Goal: Task Accomplishment & Management: Use online tool/utility

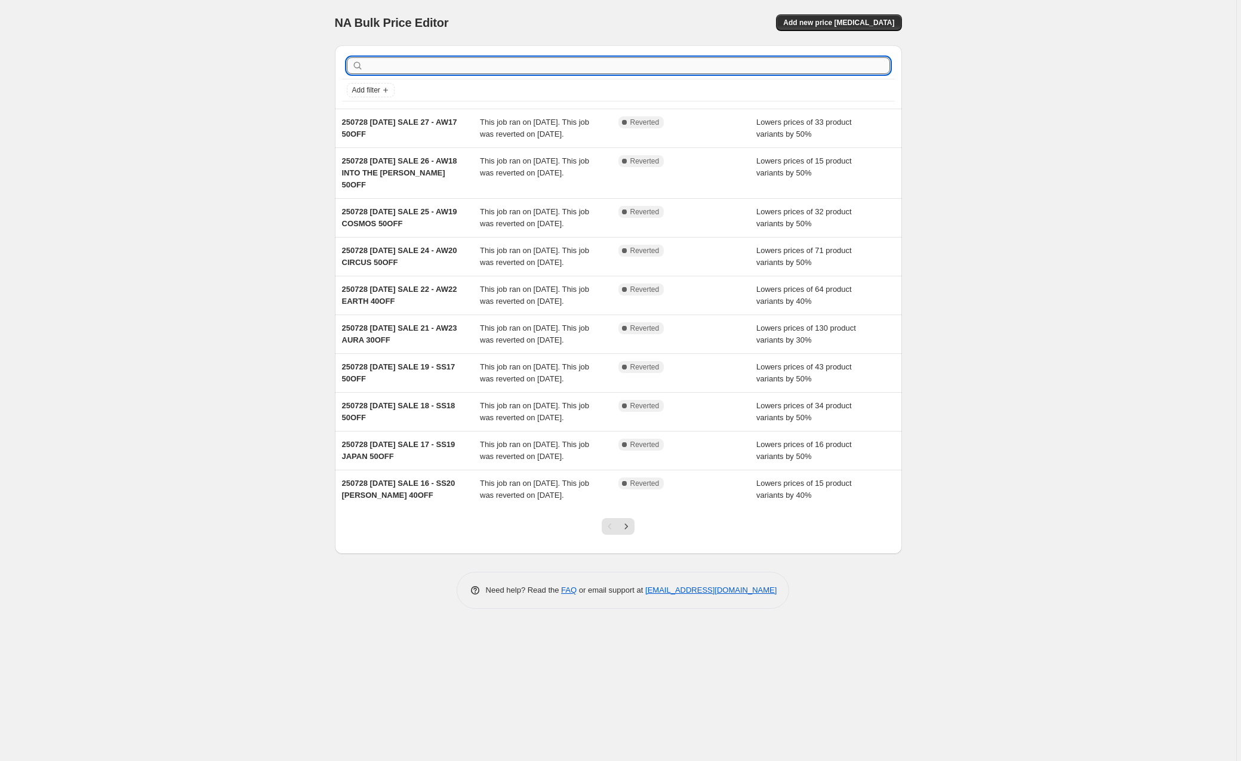
click at [487, 59] on input "text" at bounding box center [628, 65] width 524 height 17
type input "hai"
click at [407, 70] on input "hai" at bounding box center [617, 65] width 503 height 17
type input "haiku"
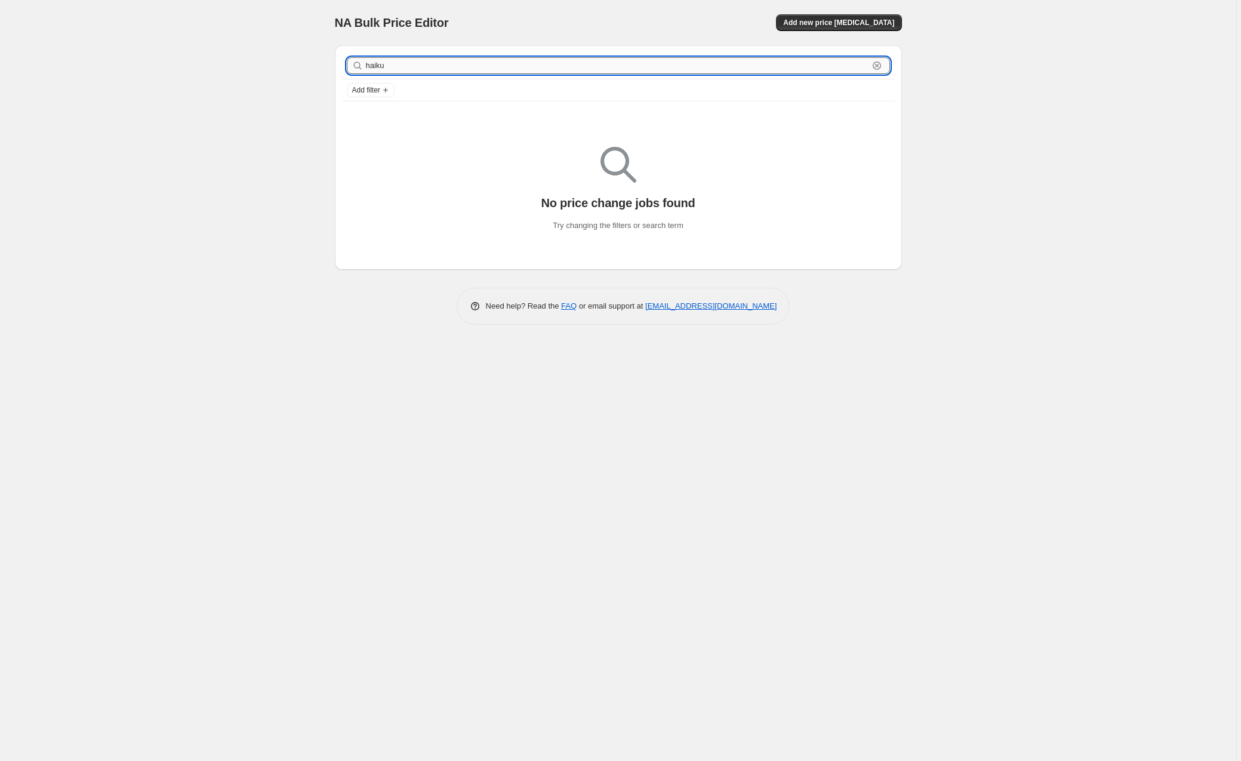
click at [377, 68] on input "haiku" at bounding box center [617, 65] width 503 height 17
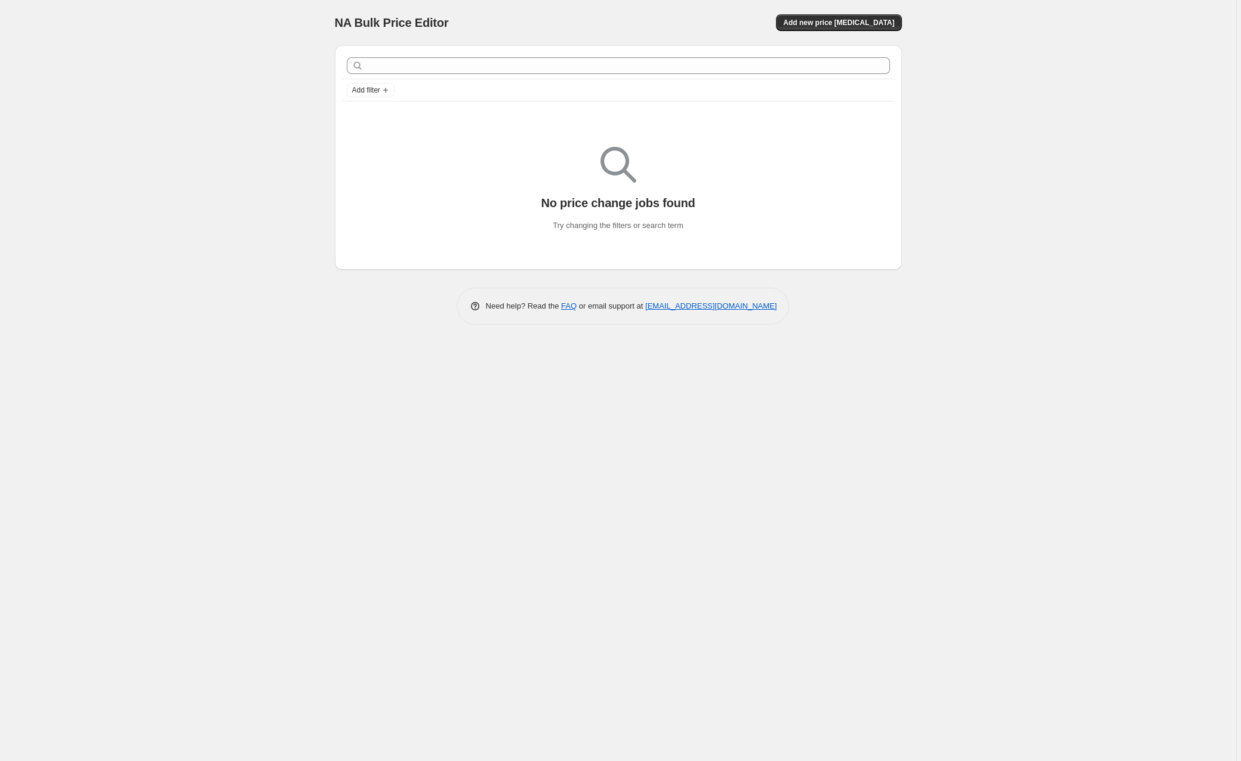
click at [232, 95] on div "NA Bulk Price Editor. This page is ready NA Bulk Price Editor Add new price cha…" at bounding box center [618, 380] width 1237 height 761
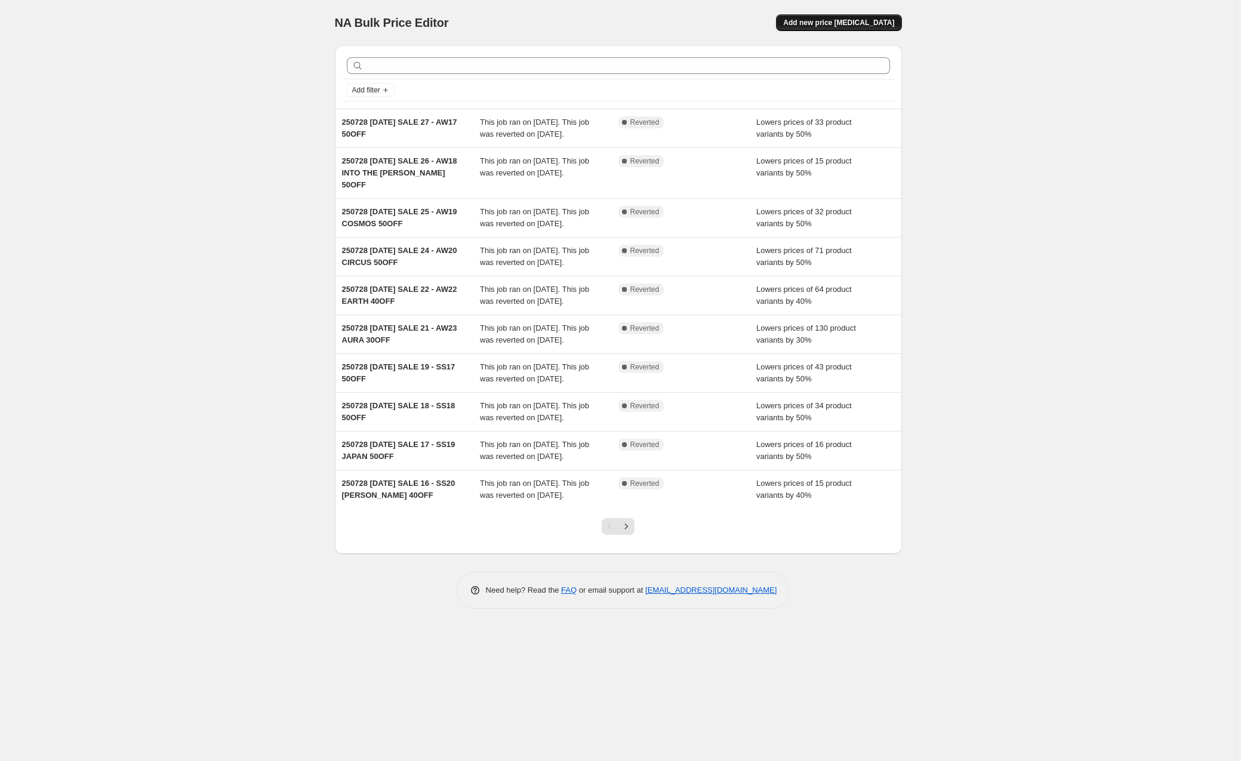
click at [862, 23] on span "Add new price change job" at bounding box center [838, 23] width 111 height 10
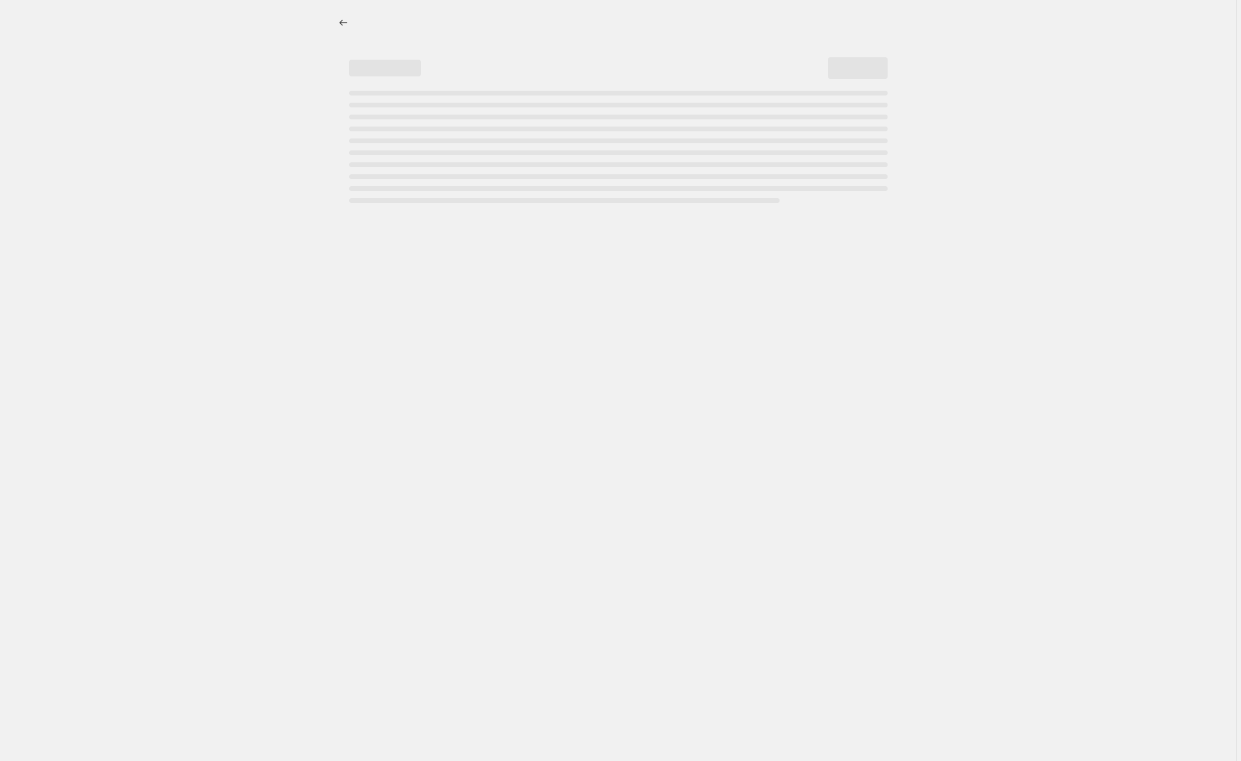
select select "percentage"
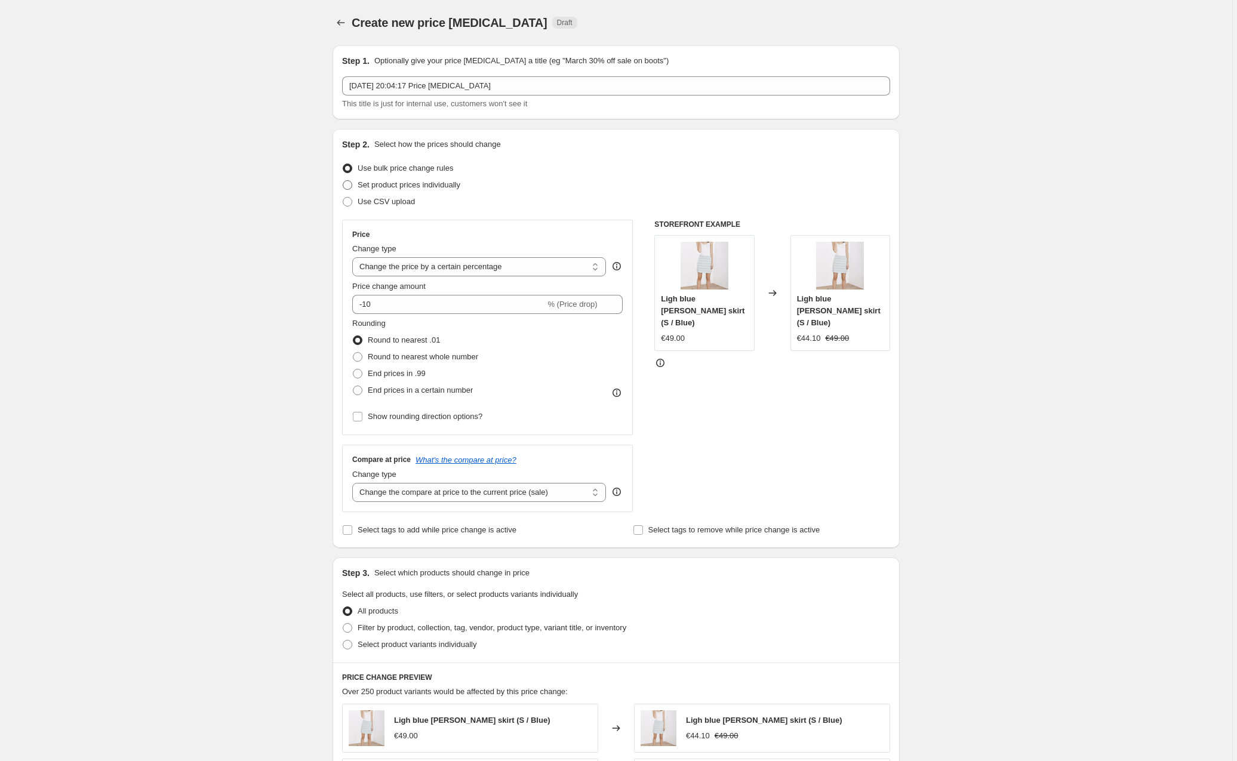
click at [349, 186] on span at bounding box center [348, 185] width 10 height 10
click at [343, 181] on input "Set product prices individually" at bounding box center [343, 180] width 1 height 1
radio input "true"
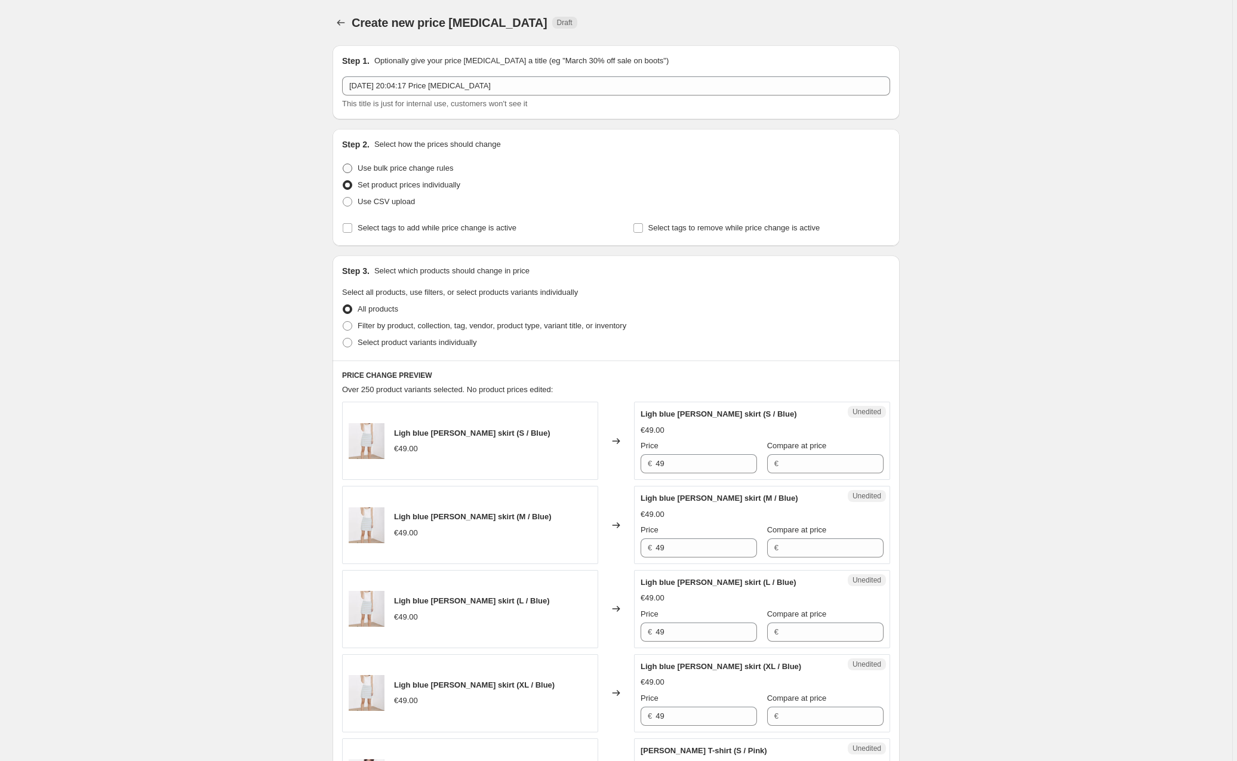
click at [350, 167] on span at bounding box center [348, 169] width 10 height 10
click at [343, 164] on input "Use bulk price change rules" at bounding box center [343, 164] width 1 height 1
radio input "true"
select select "percentage"
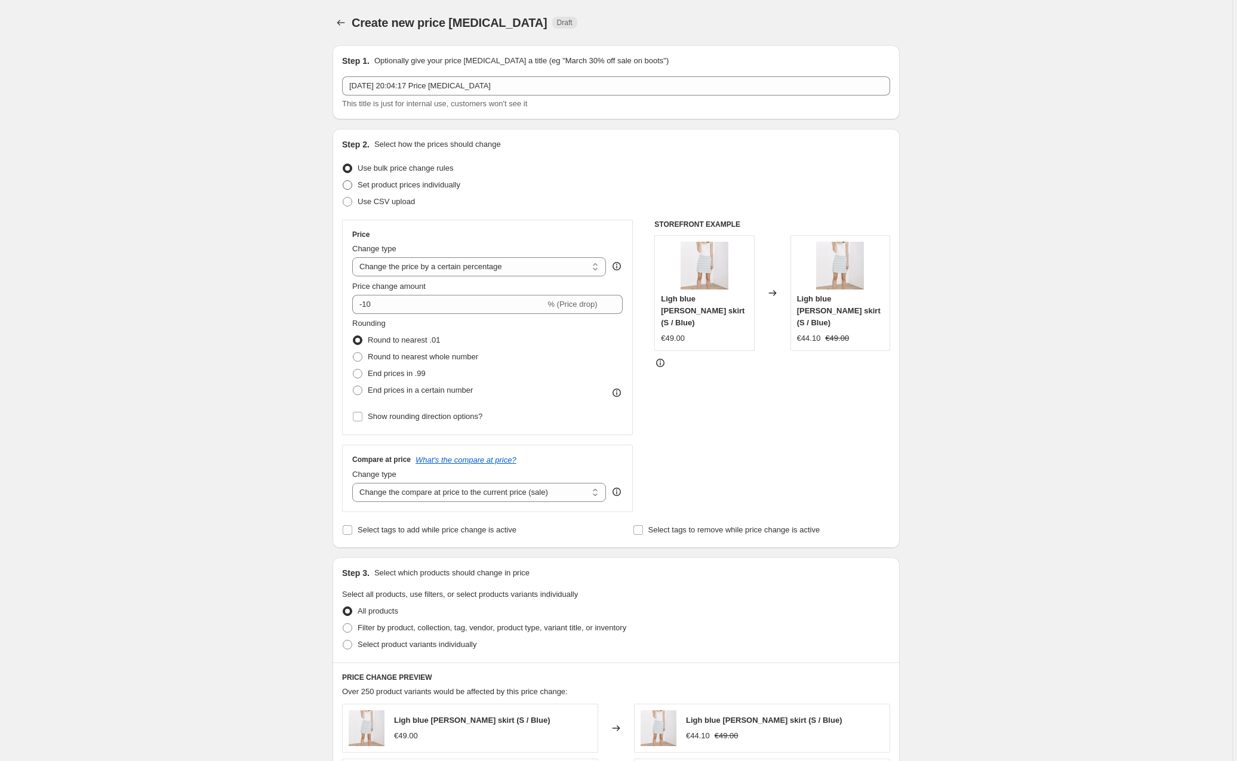
click at [368, 188] on span "Set product prices individually" at bounding box center [409, 184] width 103 height 9
click at [343, 181] on input "Set product prices individually" at bounding box center [343, 180] width 1 height 1
radio input "true"
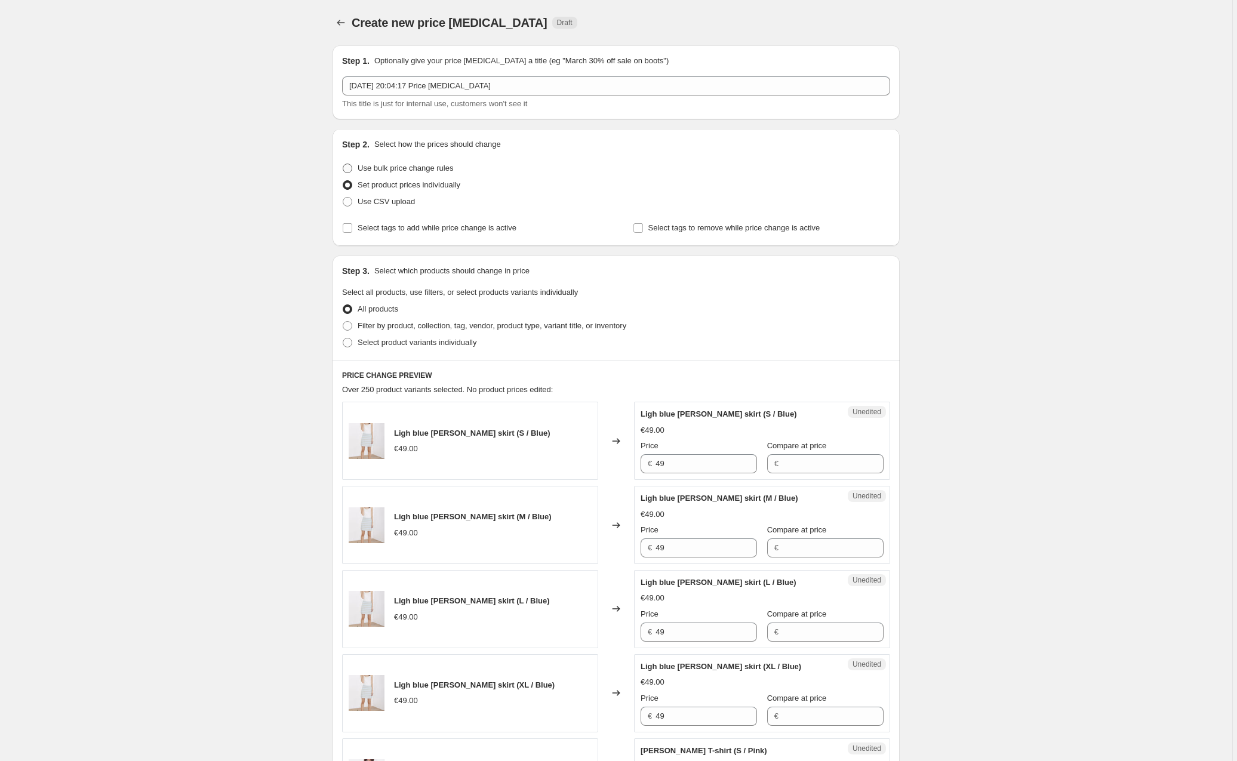
click at [352, 170] on span at bounding box center [348, 169] width 10 height 10
click at [343, 164] on input "Use bulk price change rules" at bounding box center [343, 164] width 1 height 1
radio input "true"
select select "percentage"
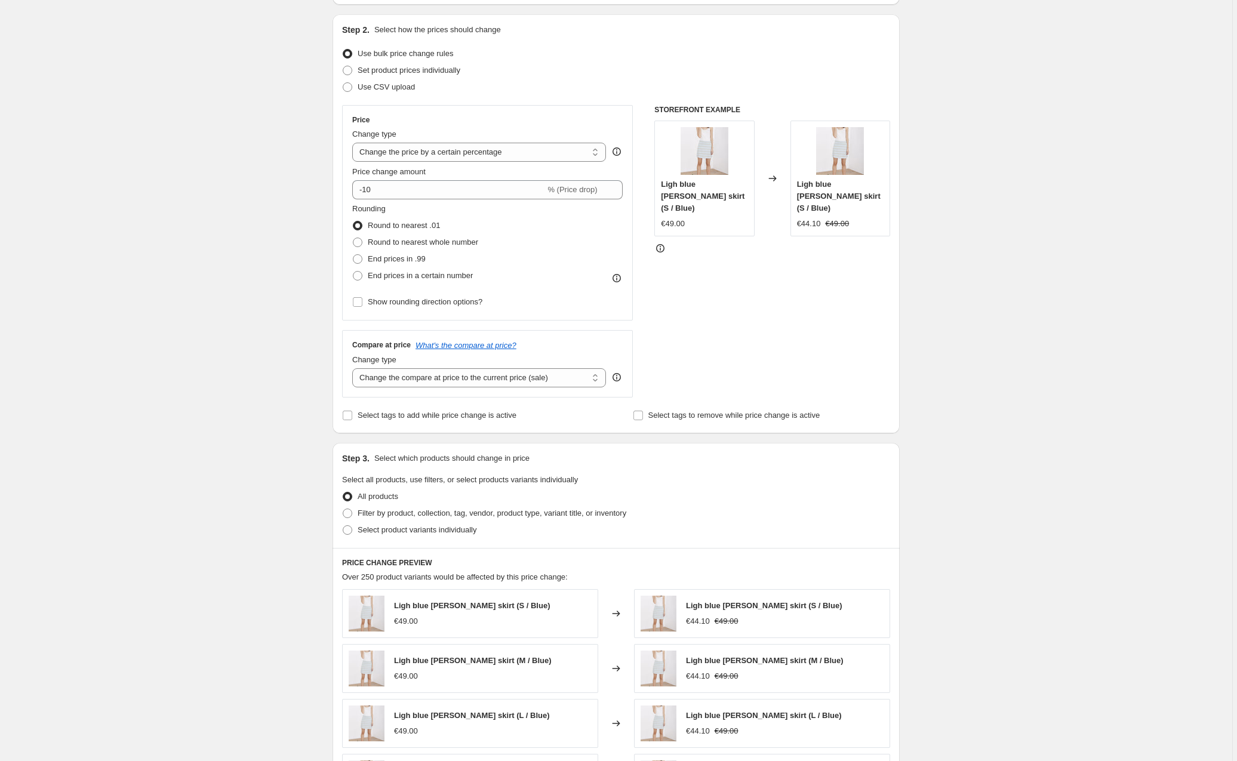
scroll to position [162, 0]
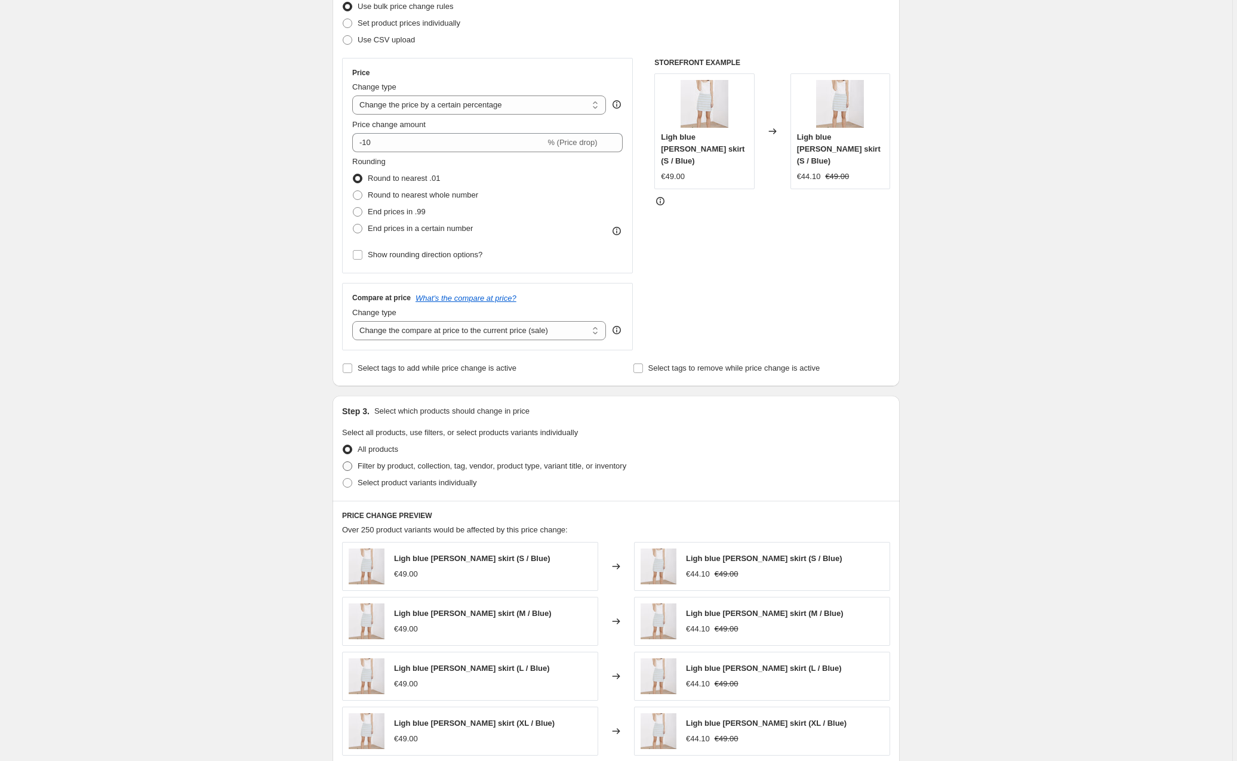
click at [351, 466] on span at bounding box center [348, 467] width 10 height 10
click at [343, 462] on input "Filter by product, collection, tag, vendor, product type, variant title, or inv…" at bounding box center [343, 462] width 1 height 1
radio input "true"
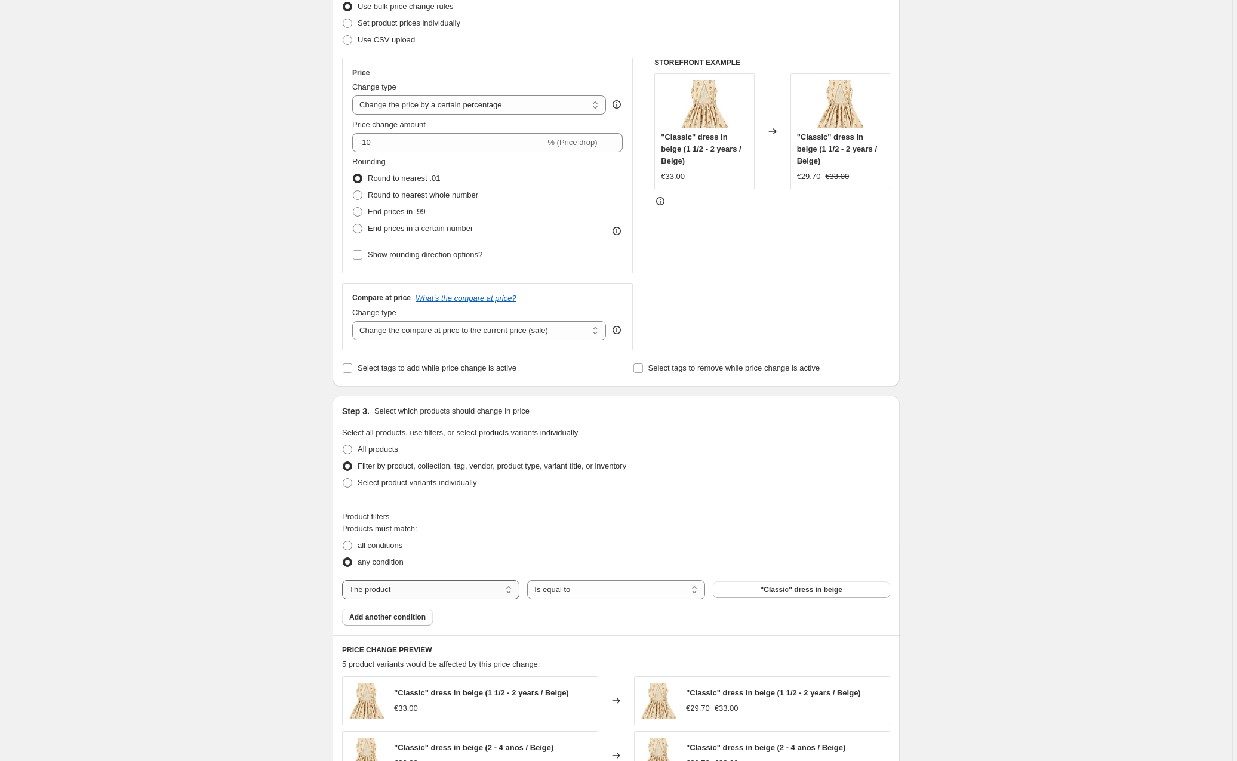
select select "title"
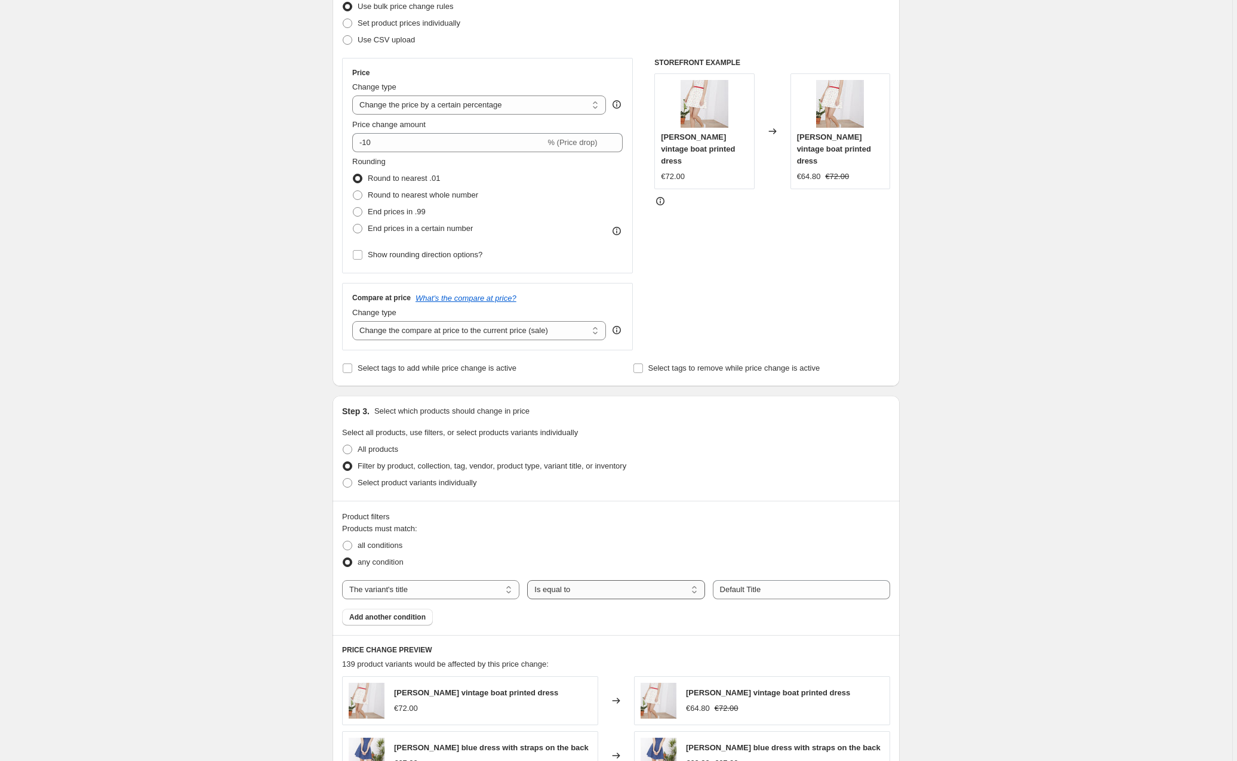
select select "contains"
click at [740, 589] on input "Default Title" at bounding box center [801, 589] width 177 height 19
type input "Haiku"
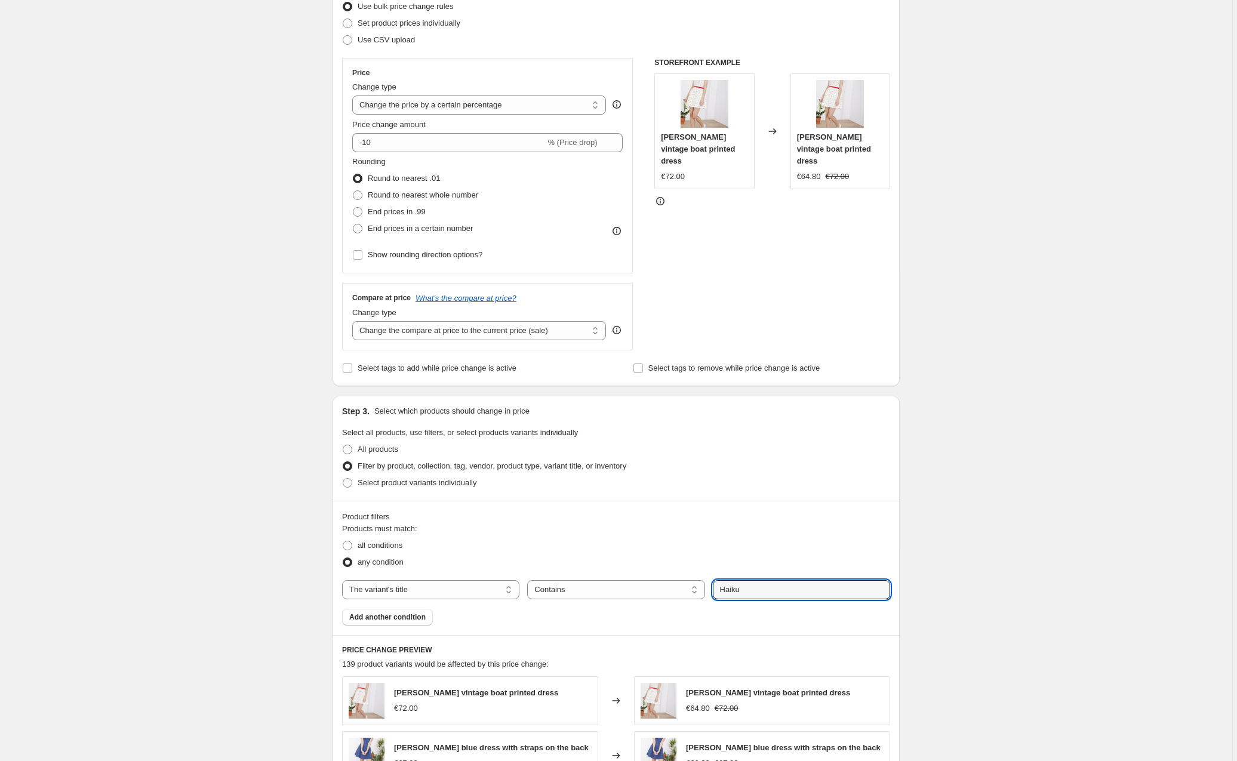
click at [287, 580] on div "Create new price change job. This page is ready Create new price change job Dra…" at bounding box center [616, 535] width 1232 height 1395
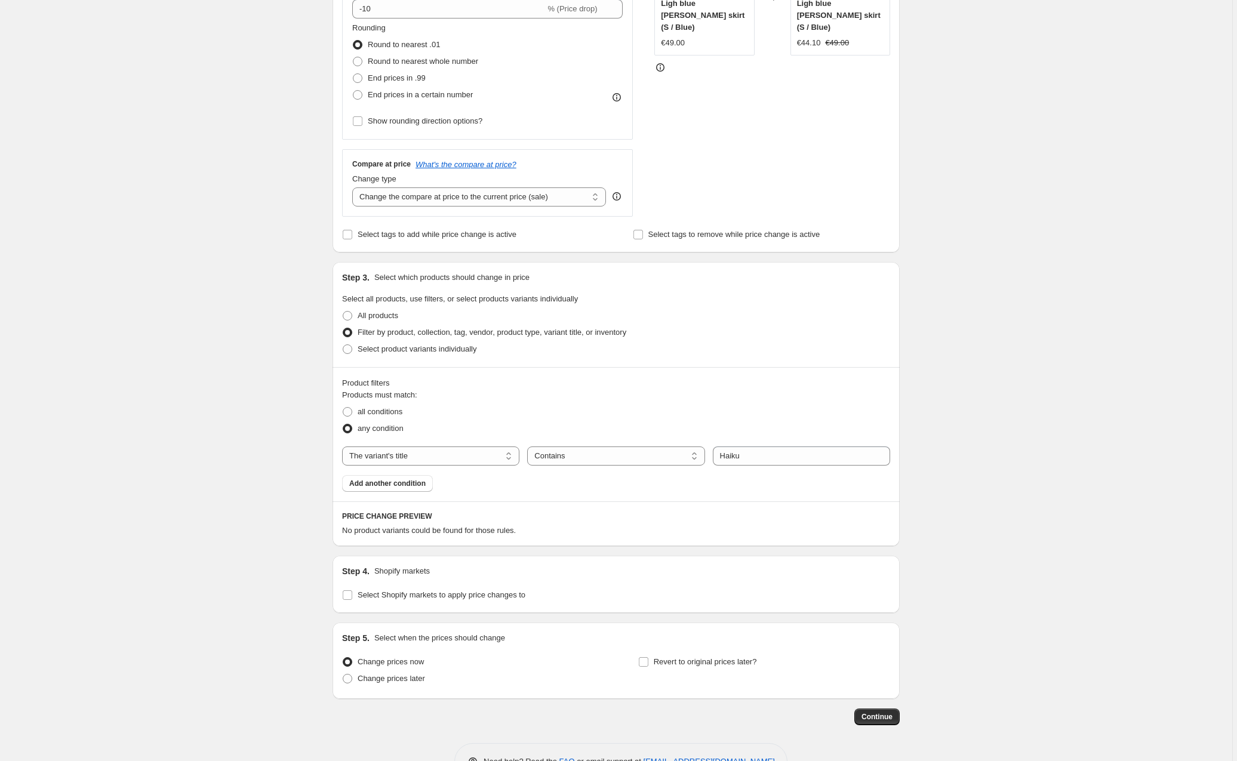
scroll to position [333, 0]
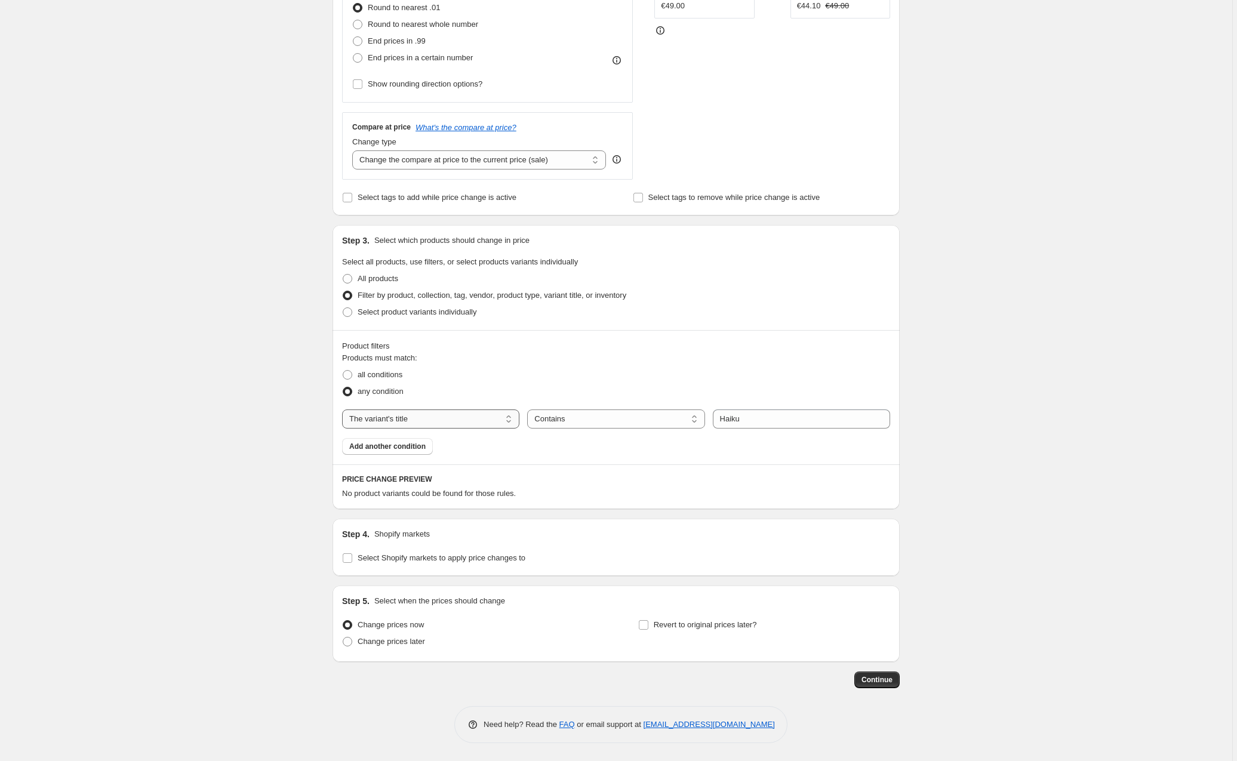
select select "product"
select select "equal"
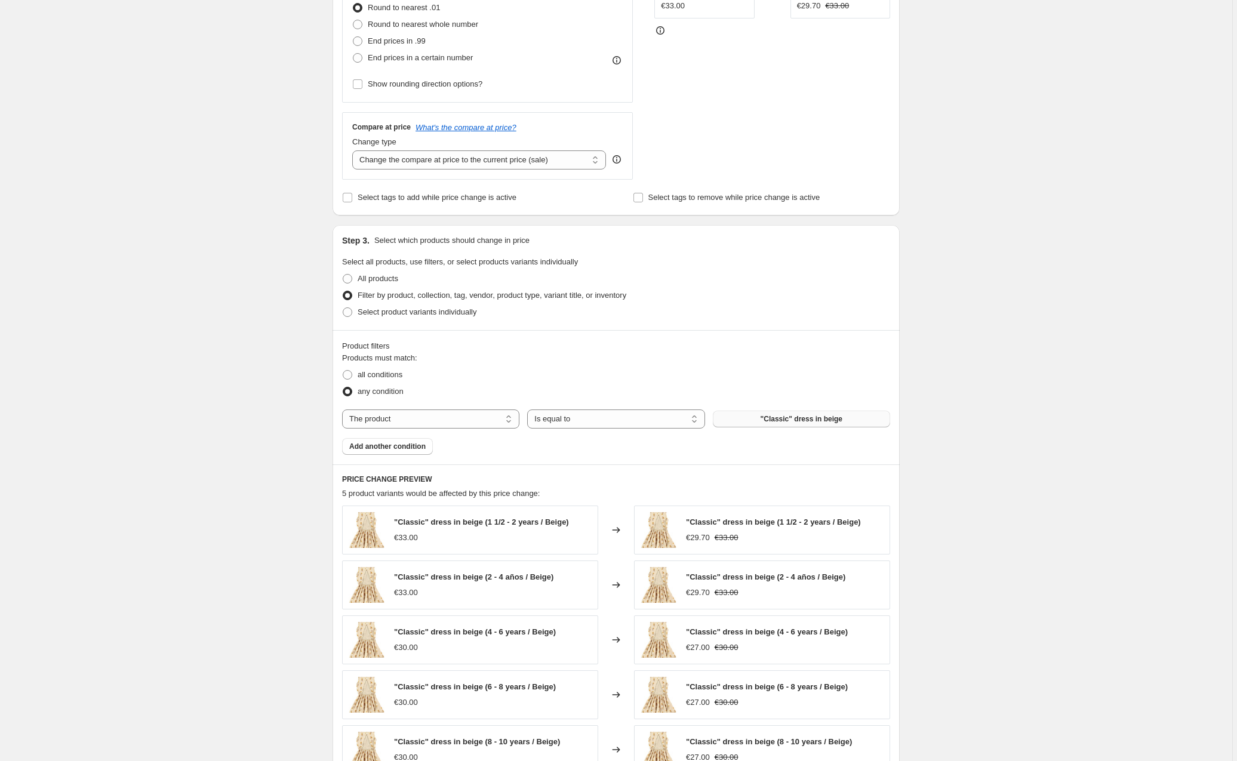
click at [782, 423] on span ""Classic" dress in beige" at bounding box center [802, 419] width 82 height 10
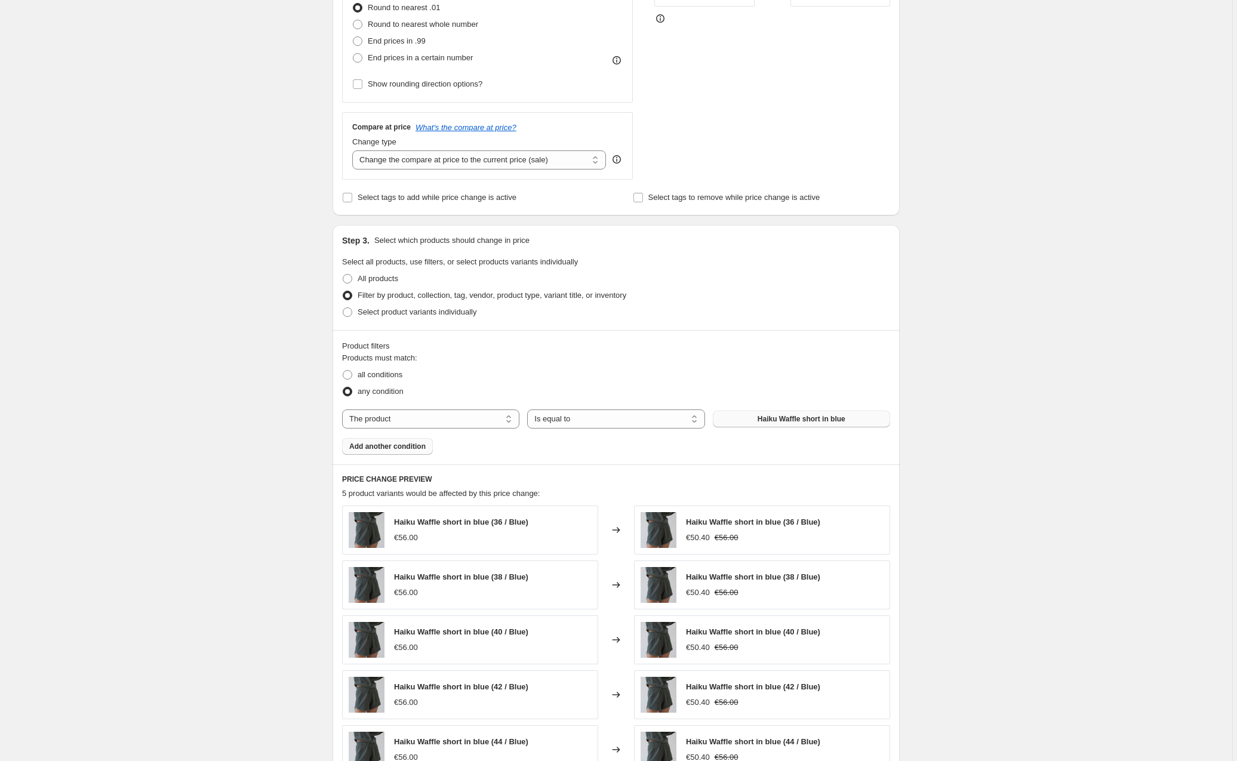
click at [413, 446] on span "Add another condition" at bounding box center [387, 447] width 76 height 10
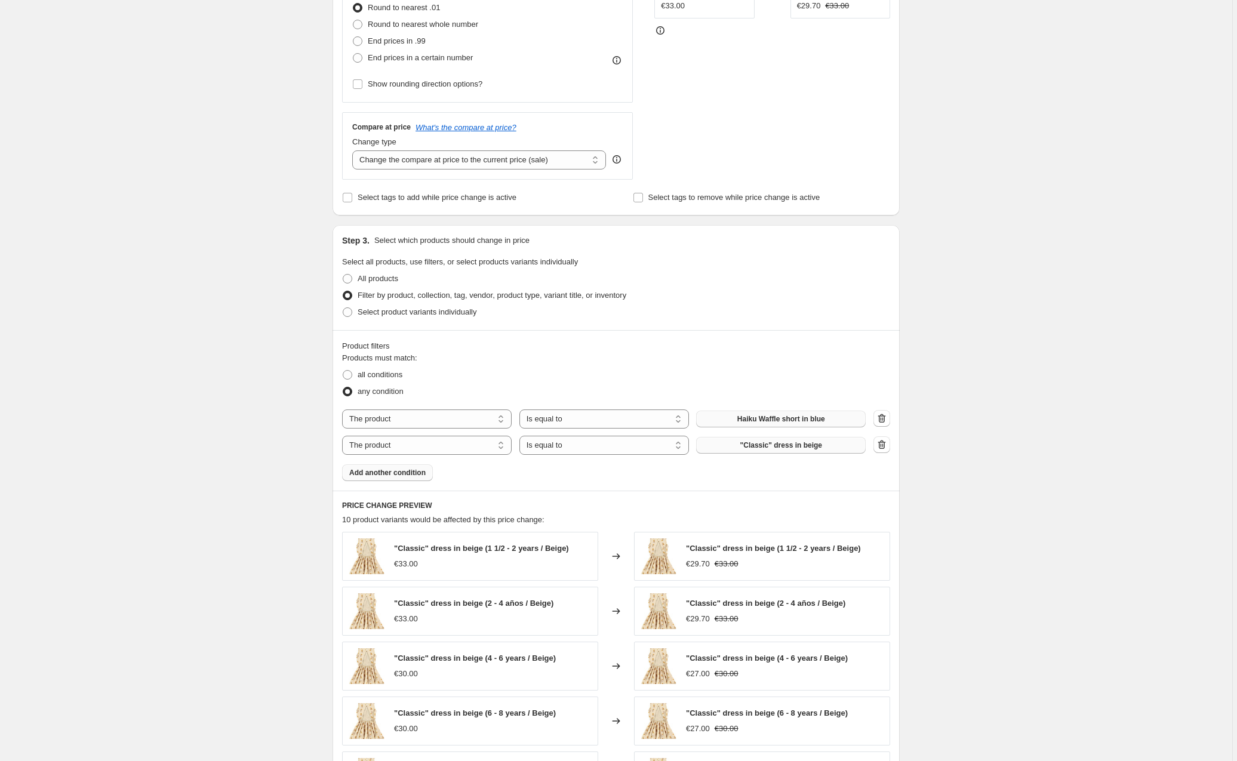
click at [800, 444] on span ""Classic" dress in beige" at bounding box center [781, 446] width 82 height 10
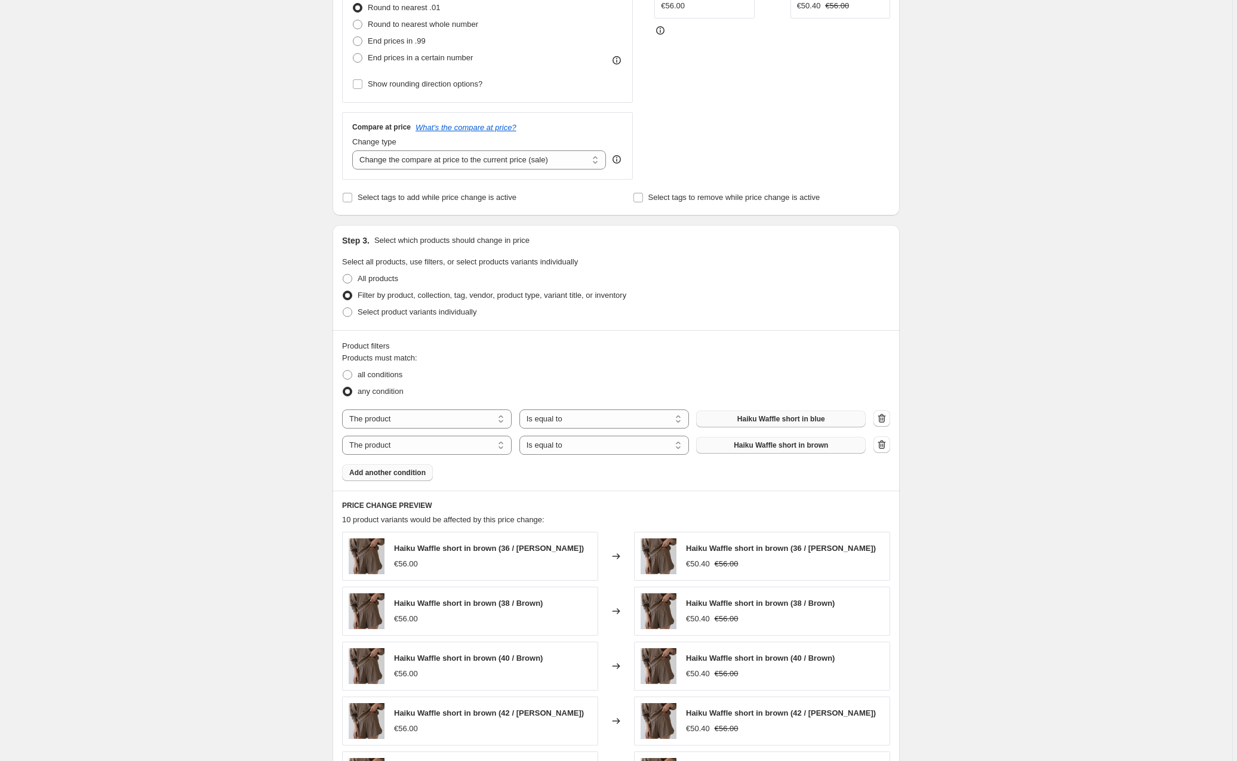
click at [394, 475] on span "Add another condition" at bounding box center [387, 473] width 76 height 10
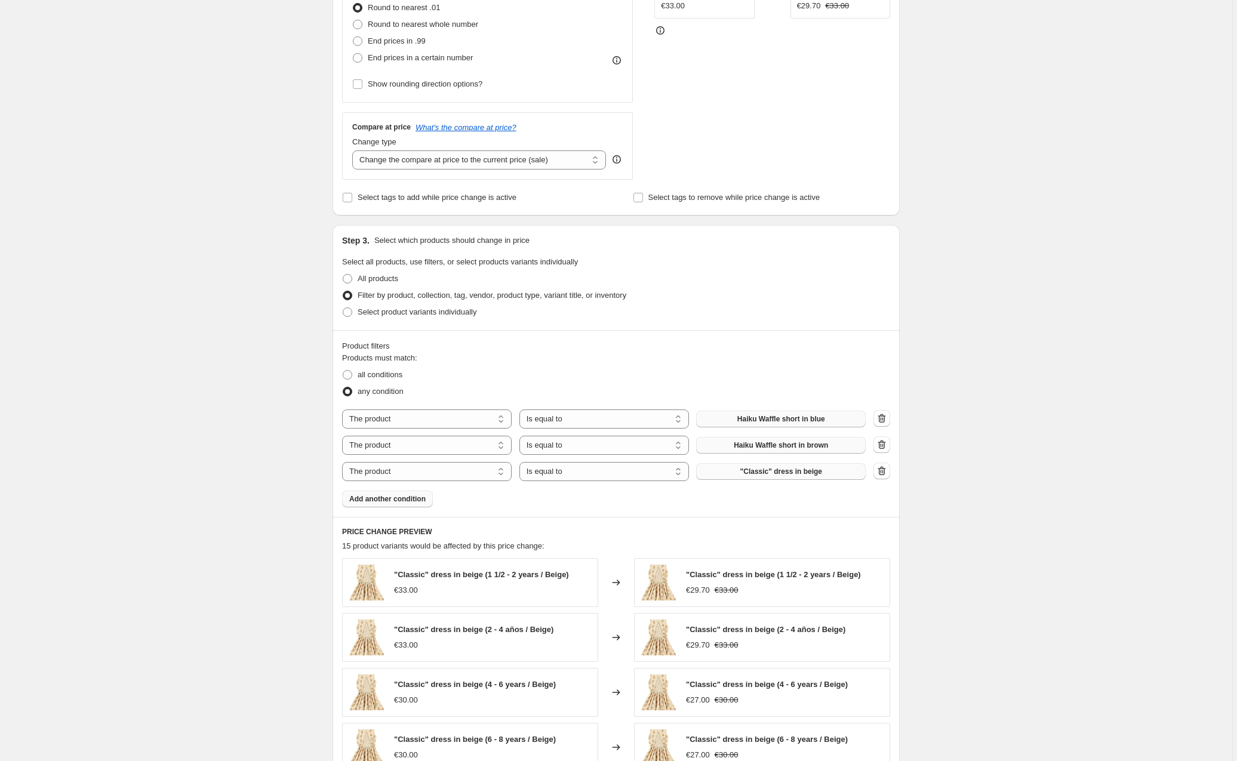
click at [808, 474] on span ""Classic" dress in beige" at bounding box center [781, 472] width 82 height 10
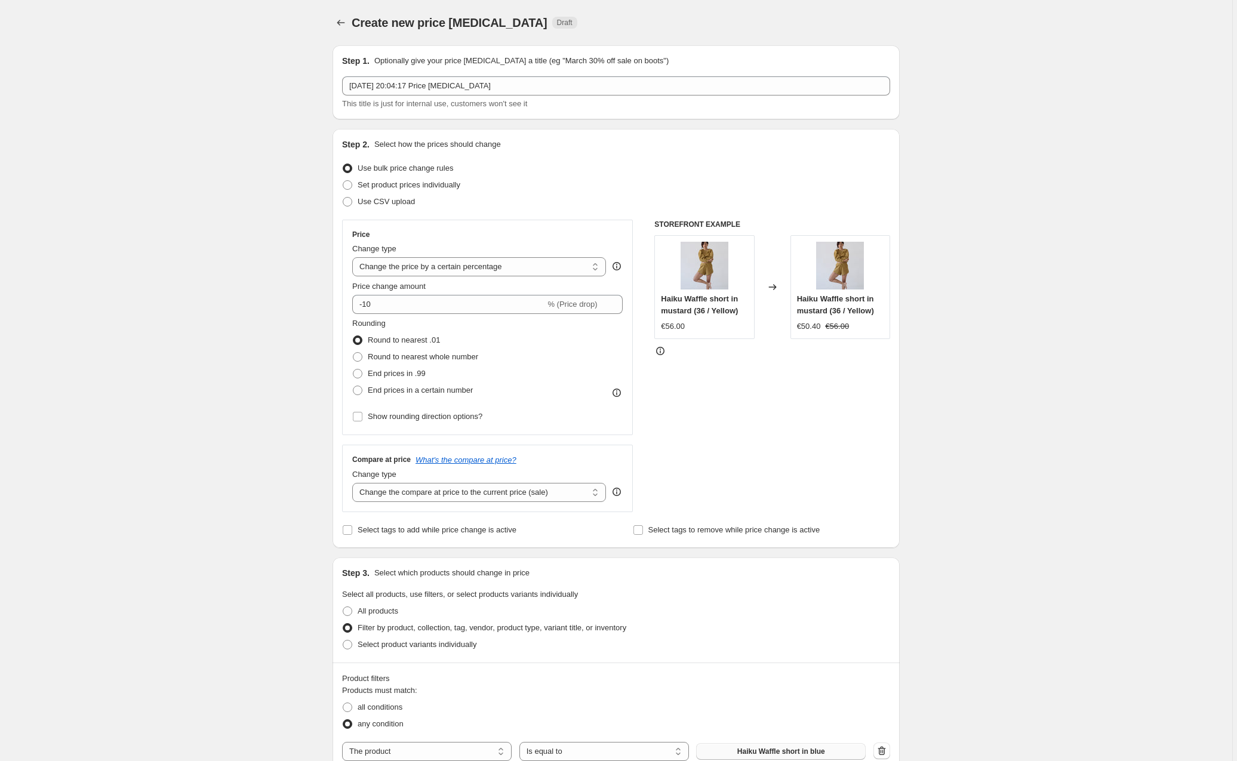
scroll to position [0, 0]
